Goal: Task Accomplishment & Management: Manage account settings

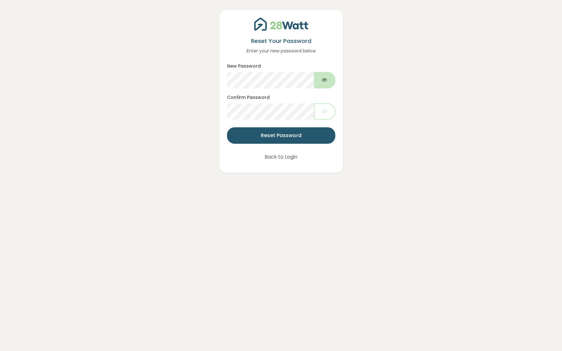
click at [325, 80] on icon "button" at bounding box center [324, 79] width 5 height 7
click at [324, 112] on icon "button" at bounding box center [324, 111] width 5 height 7
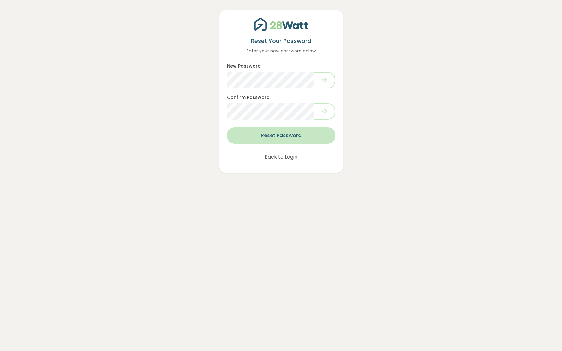
click at [271, 134] on button "Reset Password" at bounding box center [281, 135] width 108 height 16
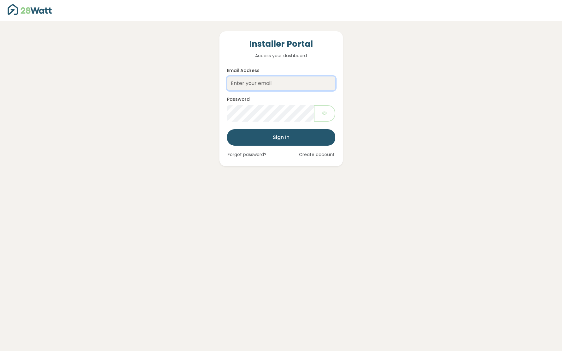
click at [256, 85] on input "Email Address" at bounding box center [281, 83] width 108 height 14
type input "thibault@28watt.com.au"
click at [339, 112] on div "Installer Portal Access your dashboard Email Address thibault@28watt.com.au Pas…" at bounding box center [280, 98] width 123 height 135
click at [334, 112] on button "button" at bounding box center [324, 113] width 21 height 16
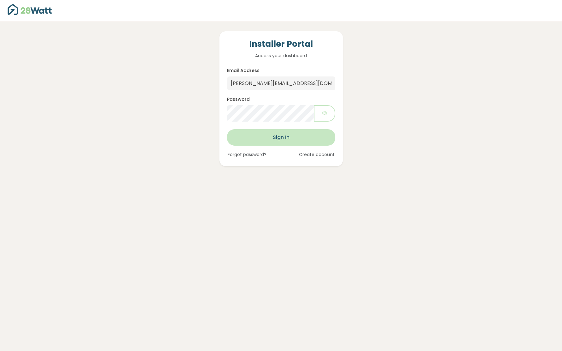
click at [286, 137] on button "Sign In" at bounding box center [281, 137] width 108 height 16
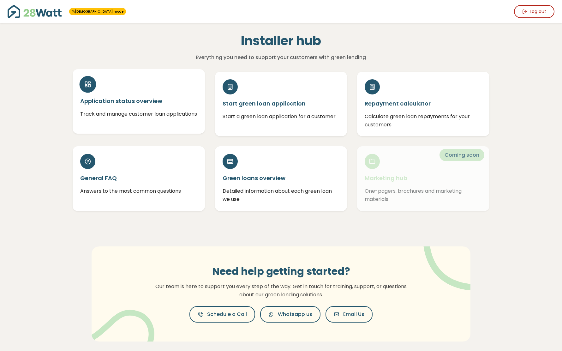
click at [144, 116] on p "Track and manage customer loan applications" at bounding box center [138, 114] width 117 height 8
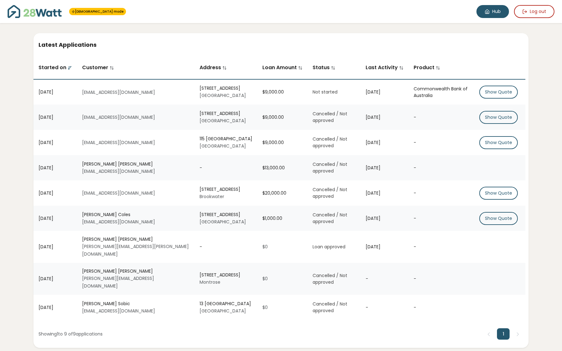
click at [499, 15] on link "Hub" at bounding box center [493, 11] width 33 height 13
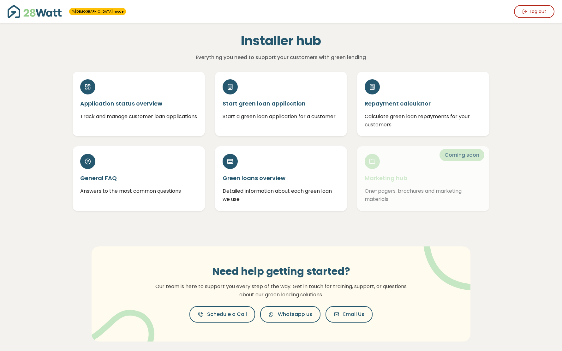
click at [207, 192] on div "General FAQ Answers to the most common questions" at bounding box center [139, 178] width 142 height 64
click at [478, 12] on link "Manage Users" at bounding box center [481, 11] width 55 height 13
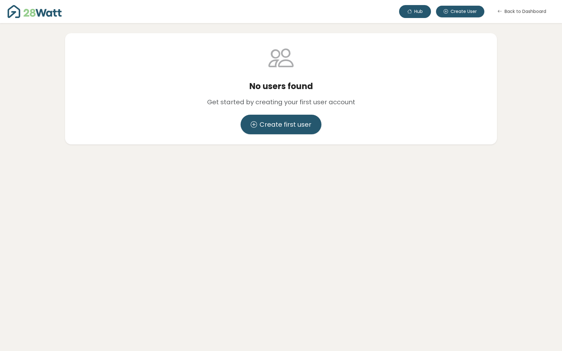
click at [421, 14] on button "Hub" at bounding box center [415, 11] width 32 height 13
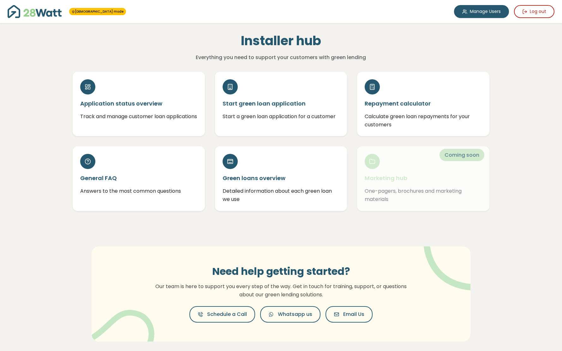
click at [425, 44] on div "Installer hub Everything you need to support your customers with green lending" at bounding box center [281, 42] width 427 height 39
click at [474, 12] on link "Manage Users" at bounding box center [481, 11] width 55 height 13
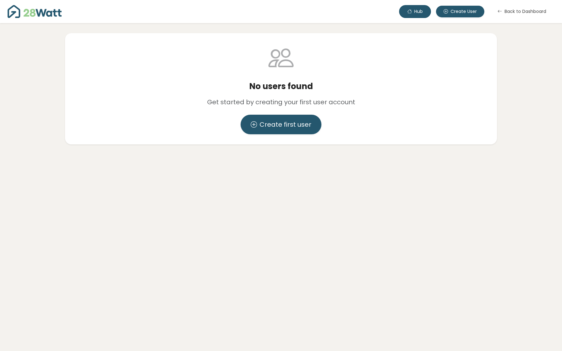
click at [421, 13] on button "Hub" at bounding box center [415, 11] width 32 height 13
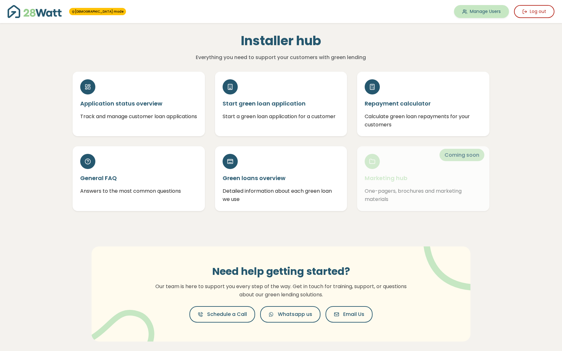
click at [477, 10] on link "Manage Users" at bounding box center [481, 11] width 55 height 13
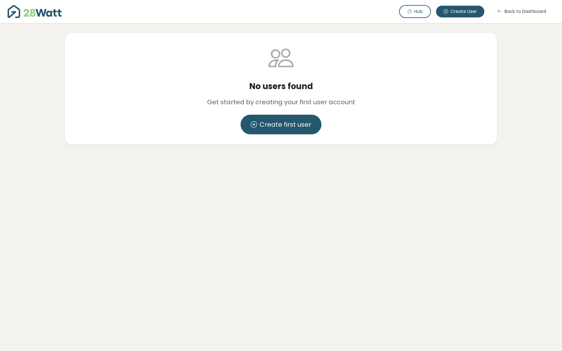
click at [369, 84] on h3 "No users found" at bounding box center [281, 86] width 412 height 11
click at [409, 13] on icon at bounding box center [409, 11] width 4 height 6
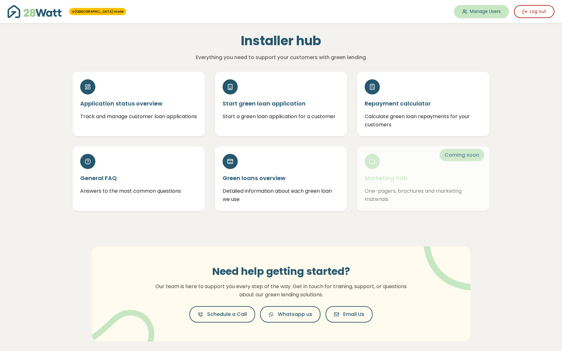
click at [473, 9] on link "Manage Users" at bounding box center [481, 11] width 55 height 13
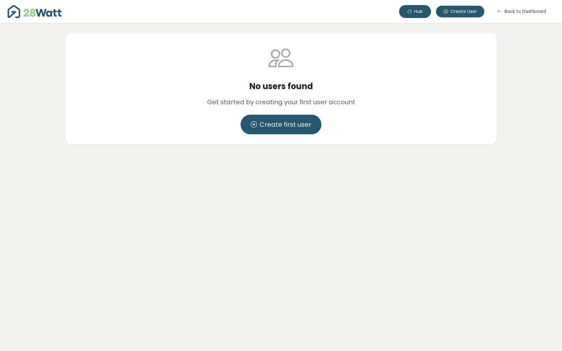
click at [422, 17] on button "Hub" at bounding box center [415, 11] width 32 height 13
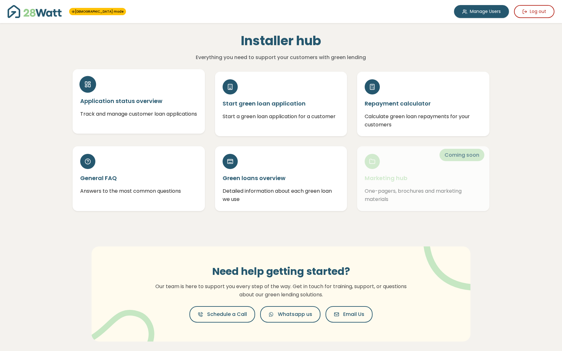
click at [111, 101] on h5 "Application status overview" at bounding box center [138, 101] width 117 height 8
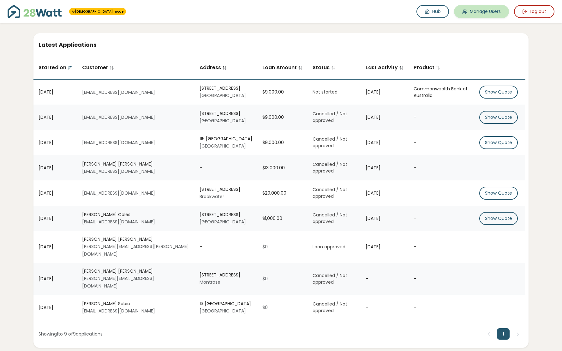
click at [474, 15] on link "Manage Users" at bounding box center [481, 11] width 55 height 13
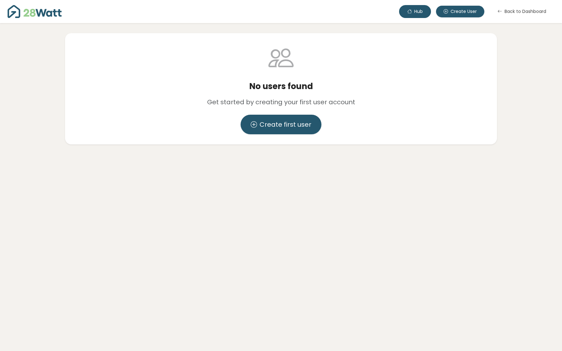
click at [420, 16] on button "Hub" at bounding box center [415, 11] width 32 height 13
